Goal: Find specific page/section: Find specific page/section

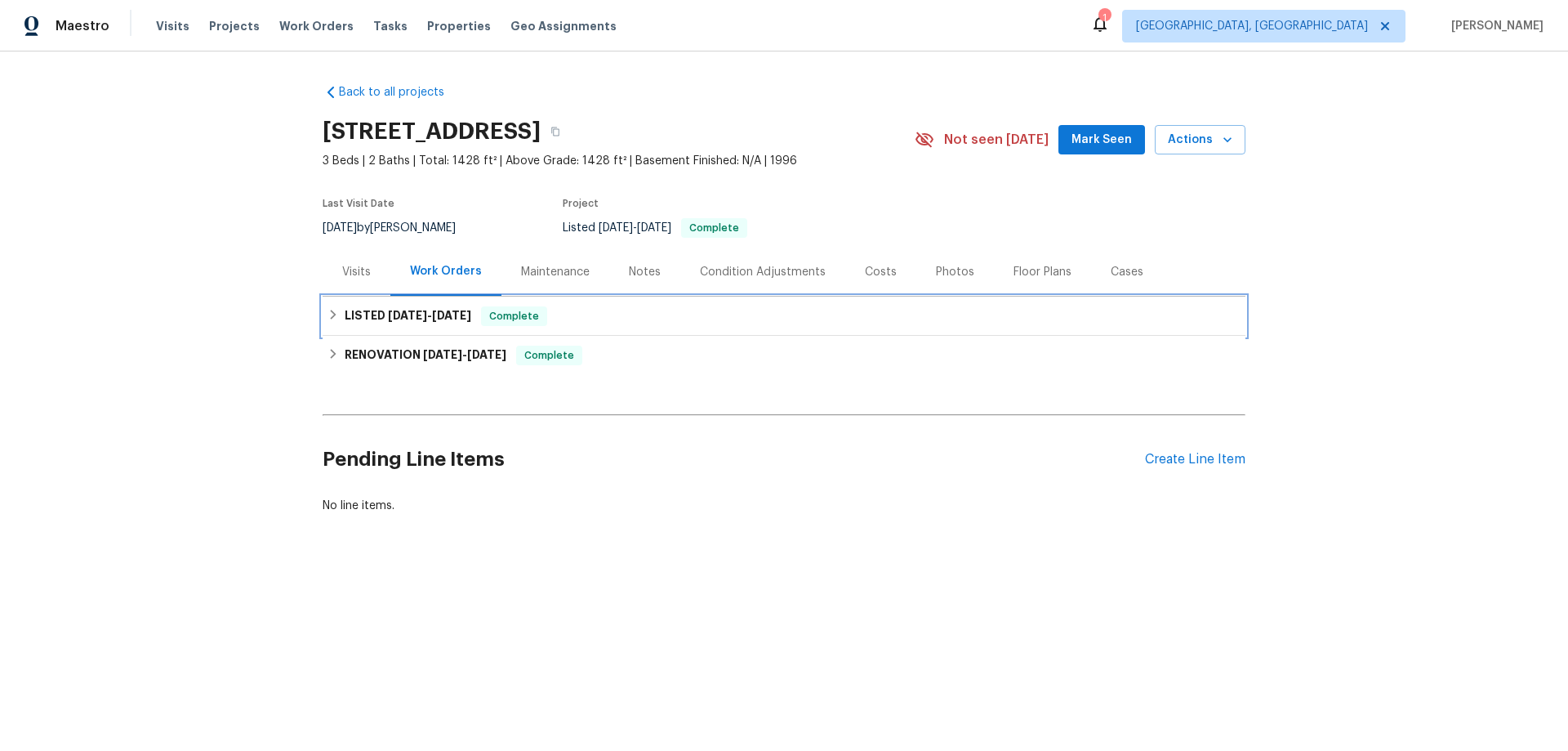
click at [432, 318] on span "[DATE]" at bounding box center [452, 315] width 40 height 11
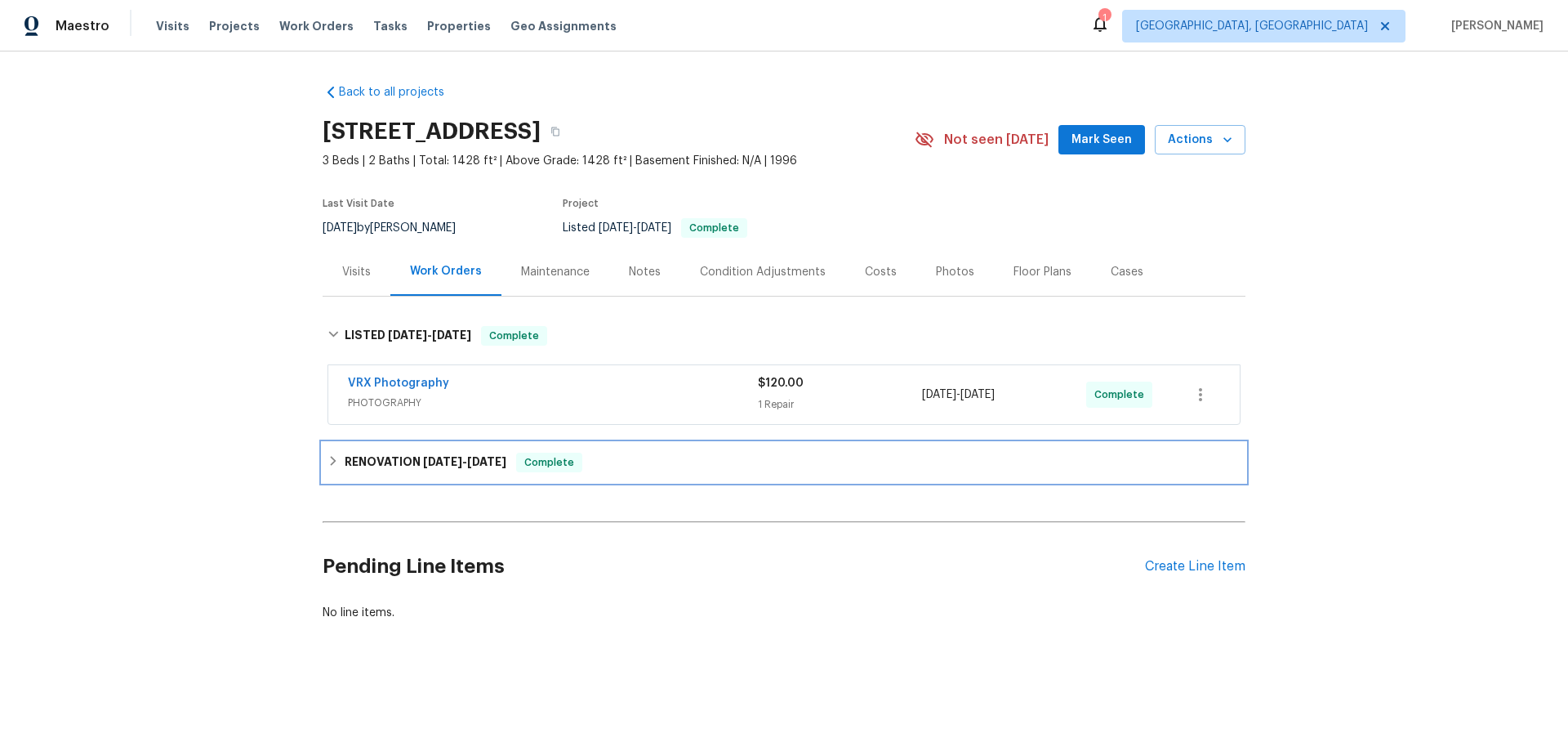
click at [445, 467] on span "[DATE]" at bounding box center [443, 461] width 40 height 11
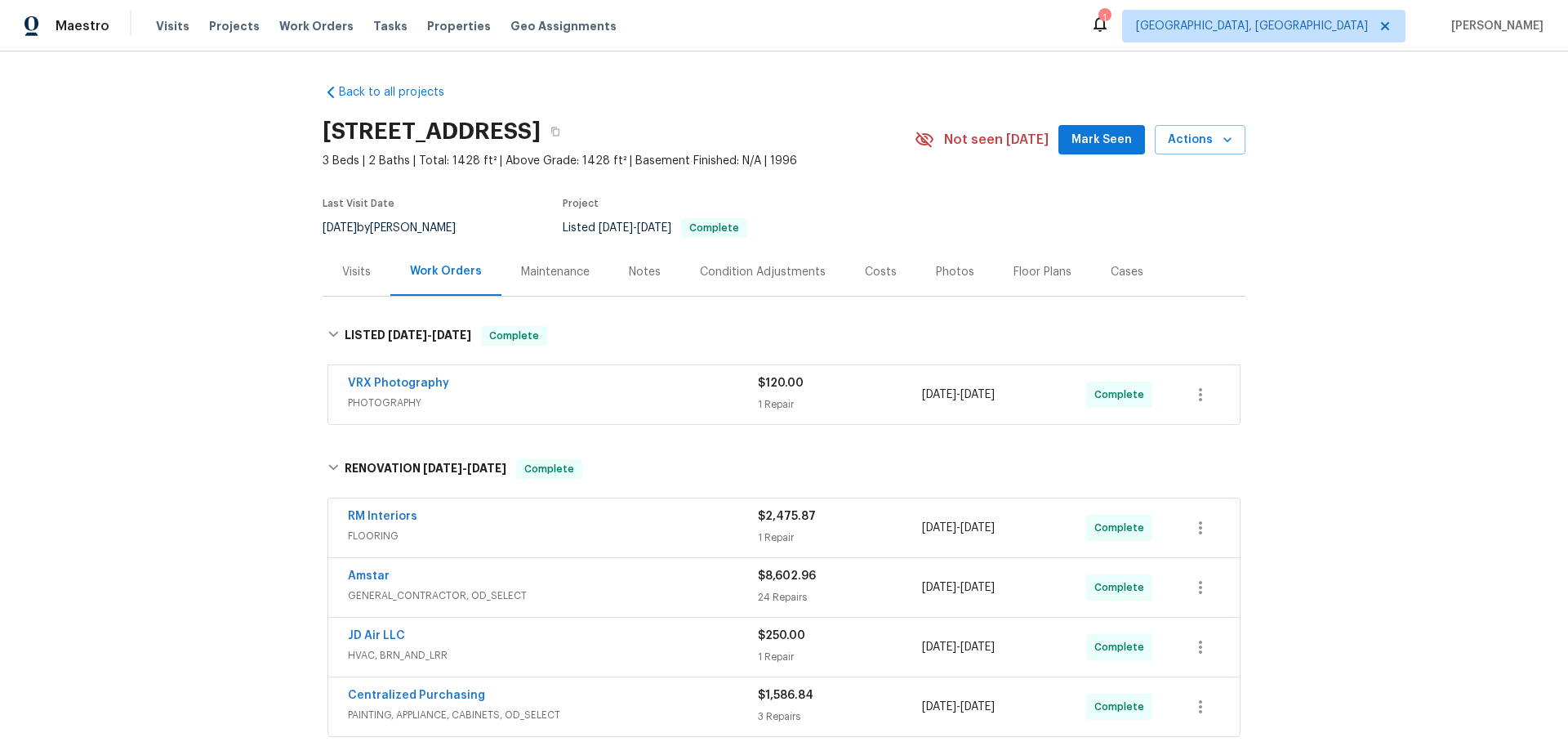
click at [260, 328] on div "Back to all projects [STREET_ADDRESS] 3 Beds | 2 Baths | Total: 1428 ft² | Abov…" at bounding box center [784, 402] width 1568 height 700
click at [245, 254] on div "Back to all projects [STREET_ADDRESS] 3 Beds | 2 Baths | Total: 1428 ft² | Abov…" at bounding box center [784, 402] width 1568 height 700
click at [163, 320] on div "Back to all projects [STREET_ADDRESS] 3 Beds | 2 Baths | Total: 1428 ft² | Abov…" at bounding box center [784, 402] width 1568 height 700
click at [217, 309] on div "Back to all projects [STREET_ADDRESS] 3 Beds | 2 Baths | Total: 1428 ft² | Abov…" at bounding box center [784, 402] width 1568 height 700
click at [179, 345] on div "Back to all projects [STREET_ADDRESS] 3 Beds | 2 Baths | Total: 1428 ft² | Abov…" at bounding box center [784, 402] width 1568 height 700
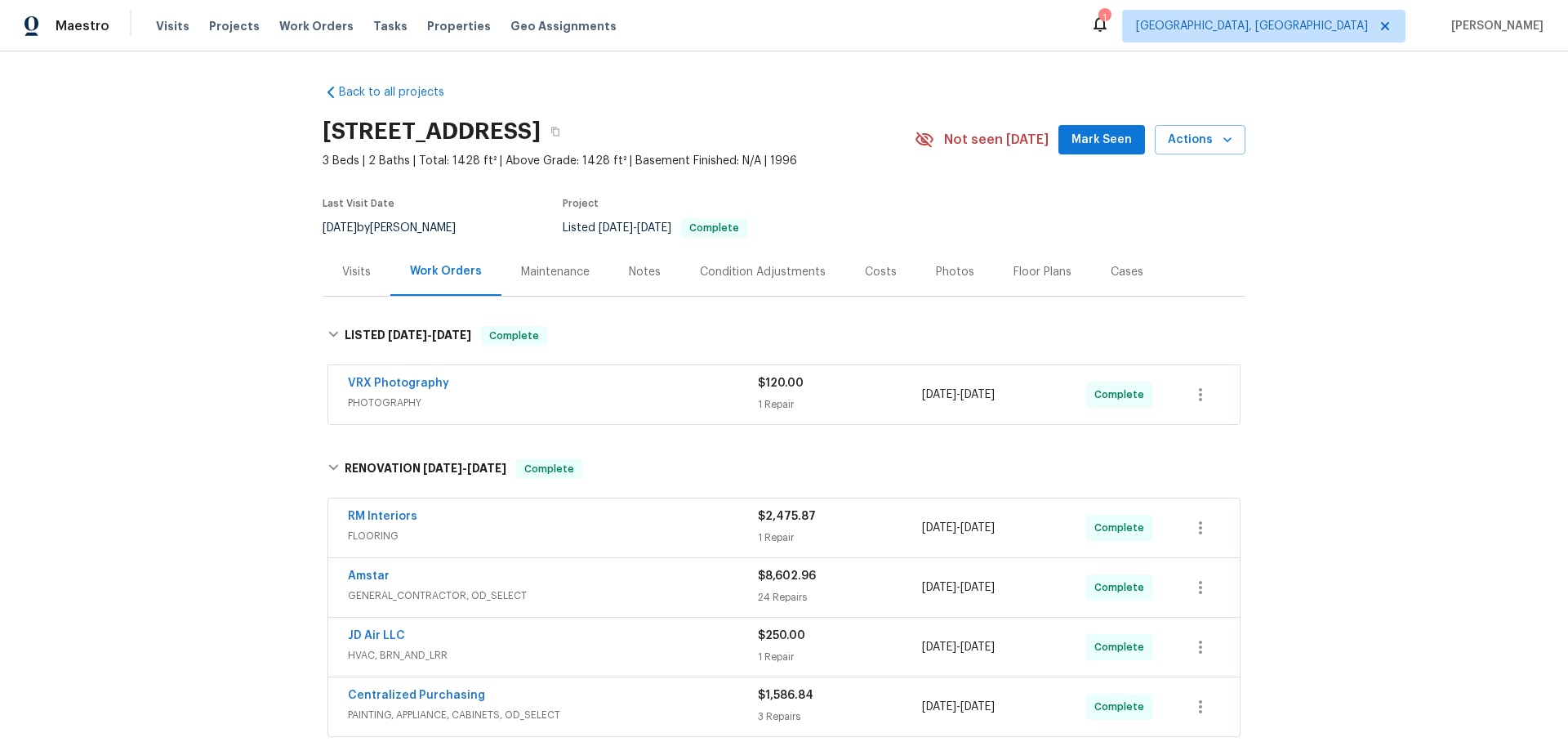
click at [162, 320] on div "Back to all projects [STREET_ADDRESS] 3 Beds | 2 Baths | Total: 1428 ft² | Abov…" at bounding box center [784, 402] width 1568 height 700
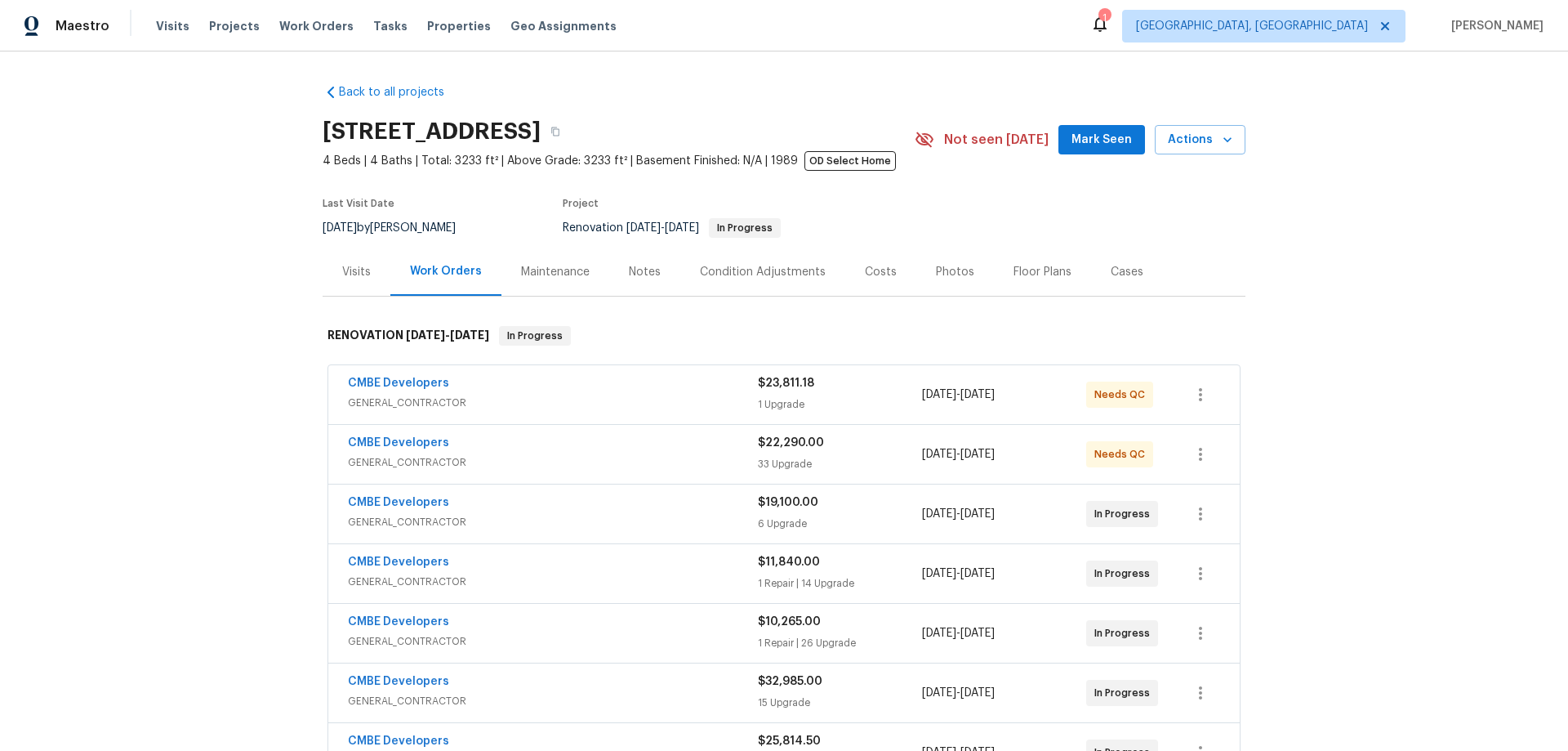
click at [223, 348] on div "Back to all projects 20411 NW 4th St, Pembroke Pines, FL 33029 4 Beds | 4 Baths…" at bounding box center [784, 402] width 1568 height 700
click at [204, 369] on div "Back to all projects 20411 NW 4th St, Pembroke Pines, FL 33029 4 Beds | 4 Baths…" at bounding box center [784, 402] width 1568 height 700
drag, startPoint x: 229, startPoint y: 403, endPoint x: 238, endPoint y: 398, distance: 10.3
click at [238, 398] on div "Back to all projects 20411 NW 4th St, Pembroke Pines, FL 33029 4 Beds | 4 Baths…" at bounding box center [784, 402] width 1568 height 700
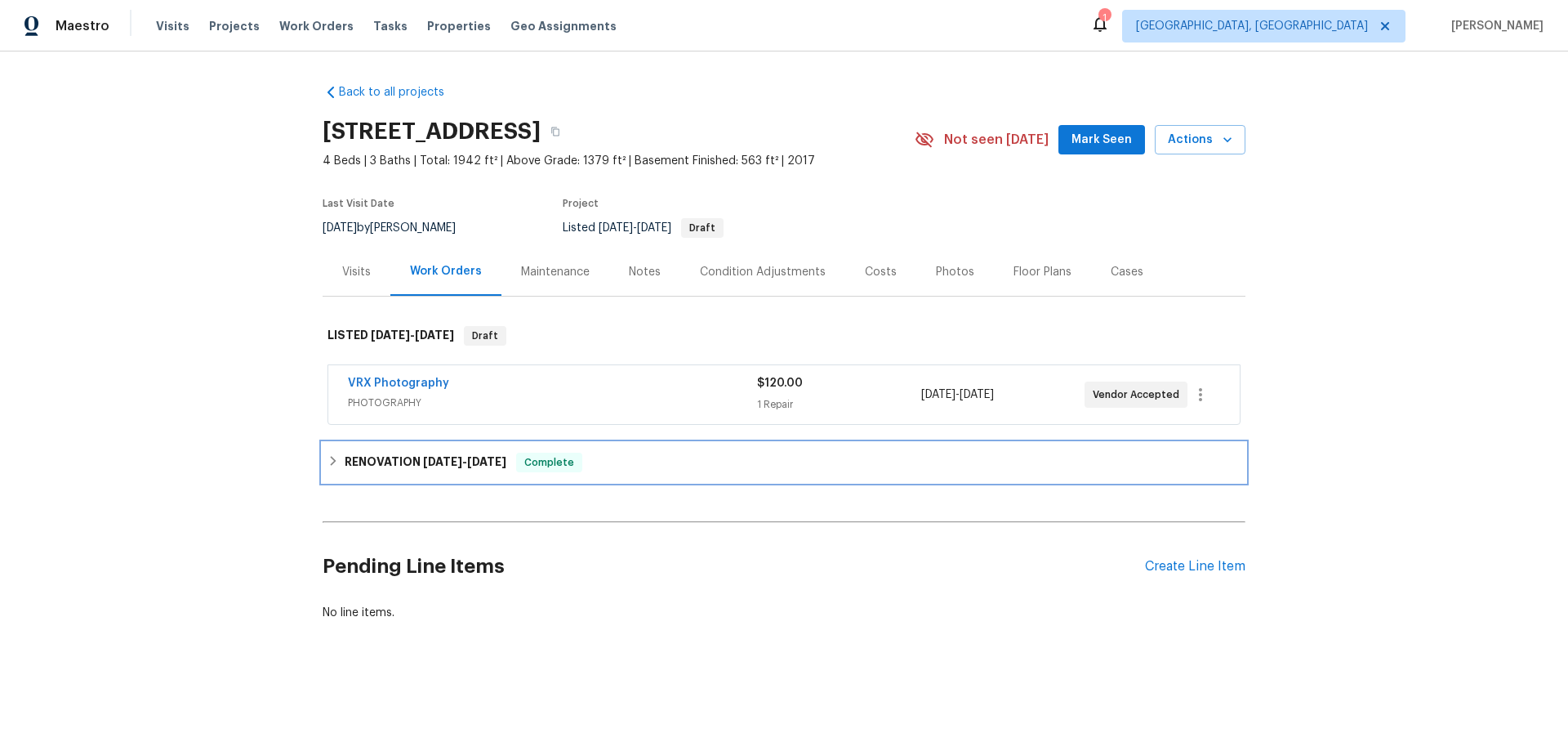
drag, startPoint x: 376, startPoint y: 468, endPoint x: 391, endPoint y: 480, distance: 19.2
click at [373, 468] on h6 "RENOVATION 7/23/25 - 8/8/25" at bounding box center [426, 462] width 162 height 20
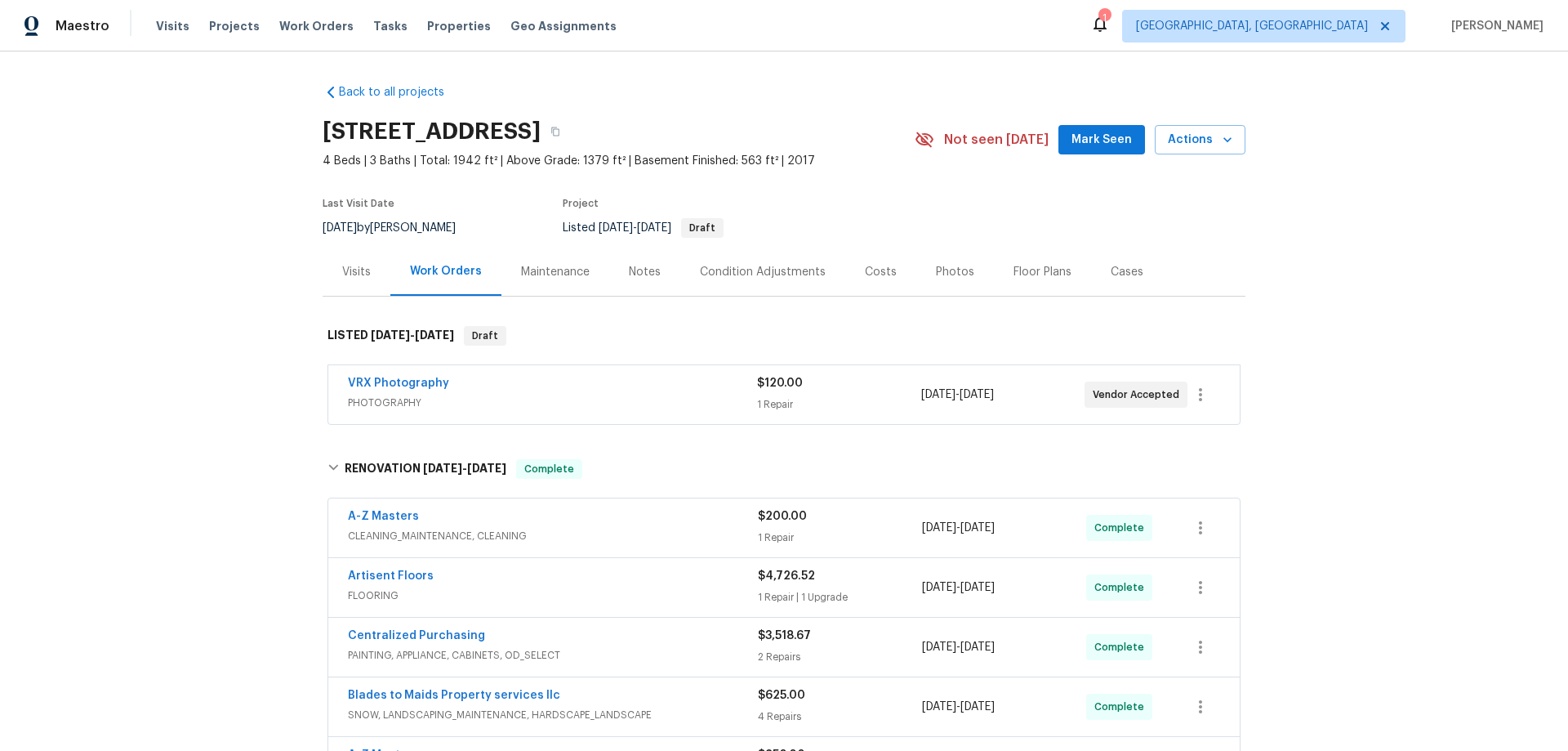
click at [155, 416] on div "Back to all projects 1235 138th St E, Rosemount, MN 55068 4 Beds | 3 Baths | To…" at bounding box center [784, 402] width 1568 height 700
click at [205, 430] on div "Back to all projects 1235 138th St E, Rosemount, MN 55068 4 Beds | 3 Baths | To…" at bounding box center [784, 402] width 1568 height 700
click at [217, 344] on div "Back to all projects 1235 138th St E, Rosemount, MN 55068 4 Beds | 3 Baths | To…" at bounding box center [784, 402] width 1568 height 700
click at [189, 455] on div "Back to all projects 1235 138th St E, Rosemount, MN 55068 4 Beds | 3 Baths | To…" at bounding box center [784, 402] width 1568 height 700
